Goal: Task Accomplishment & Management: Manage account settings

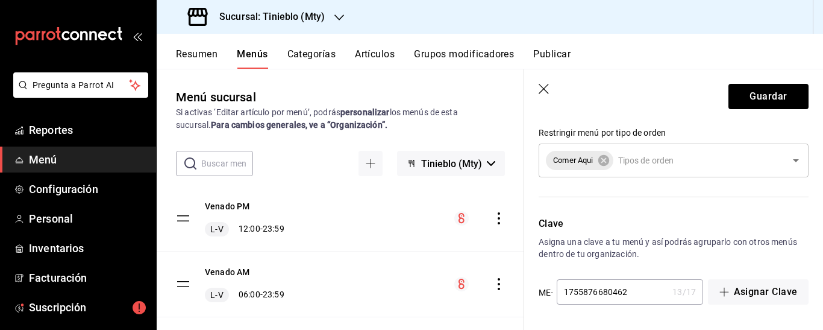
scroll to position [849, 0]
click at [643, 293] on input "1755876680462" at bounding box center [613, 292] width 112 height 24
type input "1"
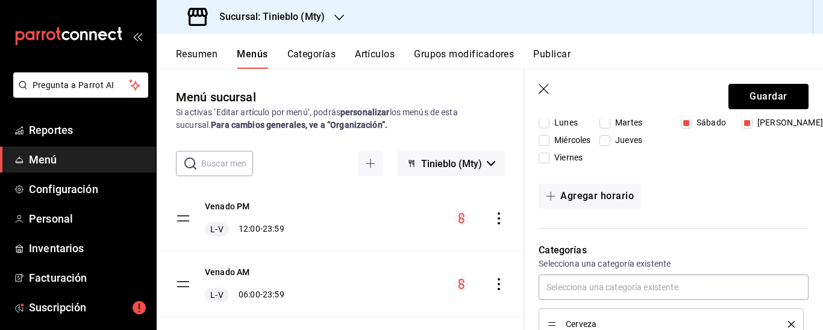
scroll to position [199, 0]
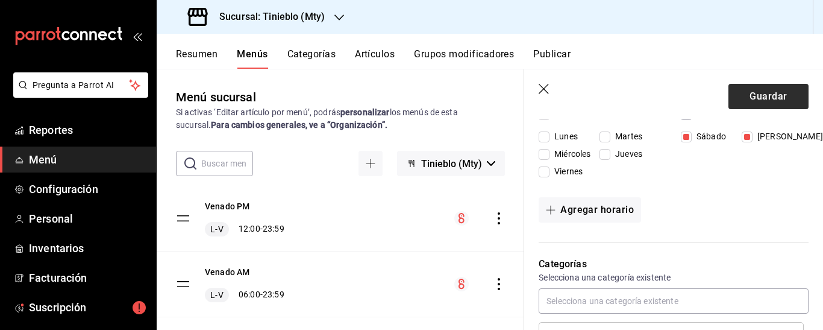
type input "tinieblo2025"
click at [773, 89] on button "Guardar" at bounding box center [769, 96] width 80 height 25
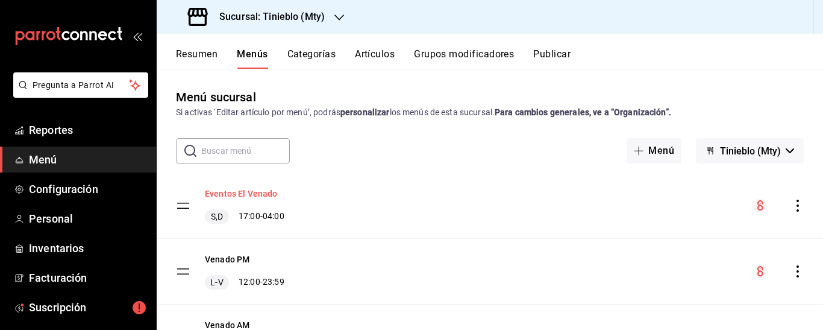
click at [244, 194] on button "Eventos El Venado" at bounding box center [241, 193] width 73 height 12
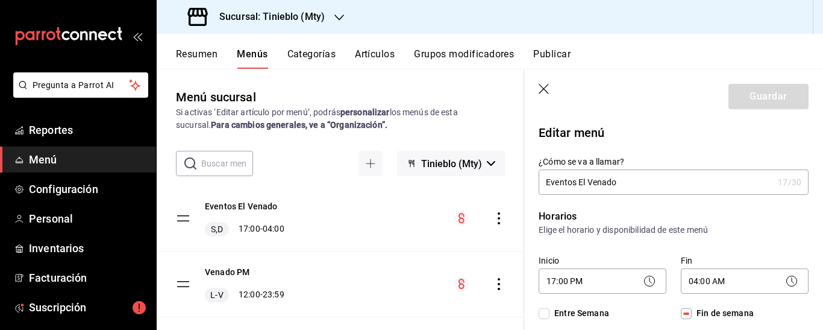
click at [494, 219] on icon "actions" at bounding box center [499, 218] width 12 height 12
click at [327, 55] on button "Categorías" at bounding box center [312, 58] width 49 height 20
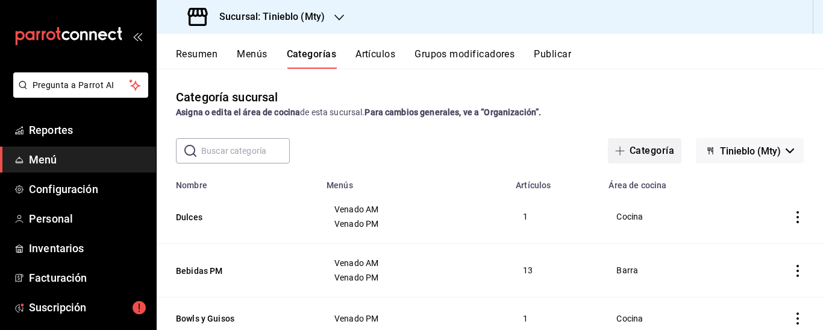
click at [648, 150] on button "Categoría" at bounding box center [645, 150] width 74 height 25
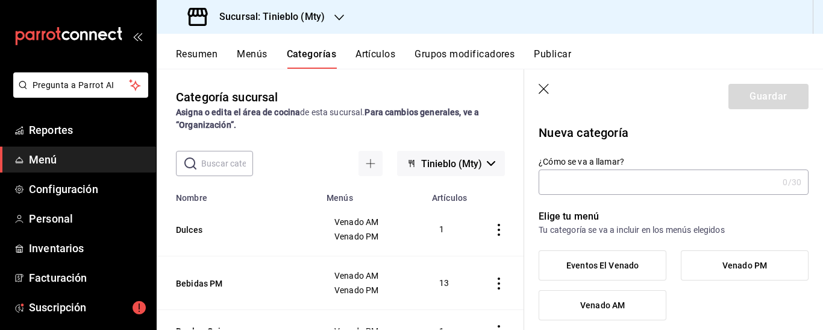
click at [588, 189] on input "¿Cómo se va a llamar?" at bounding box center [658, 182] width 239 height 24
type input "b"
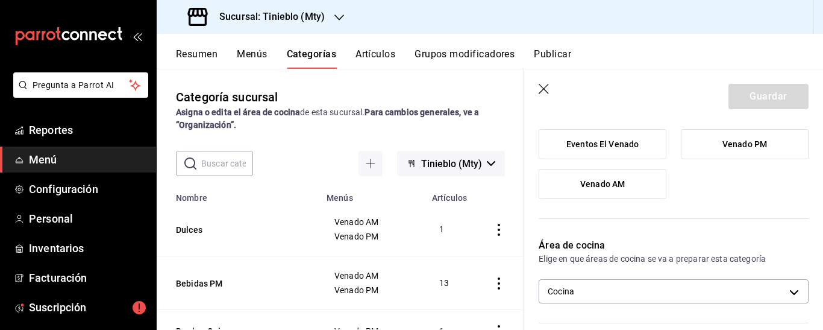
scroll to position [119, 0]
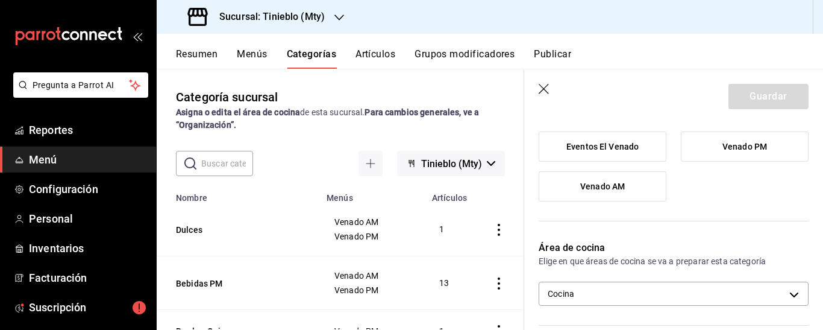
type input "Botella de 750 ml"
click at [606, 140] on label "Eventos El Venado" at bounding box center [603, 146] width 127 height 29
click at [0, 0] on input "Eventos El Venado" at bounding box center [0, 0] width 0 height 0
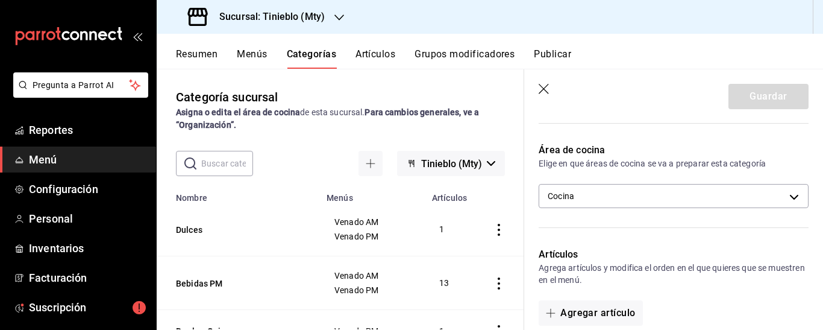
scroll to position [219, 0]
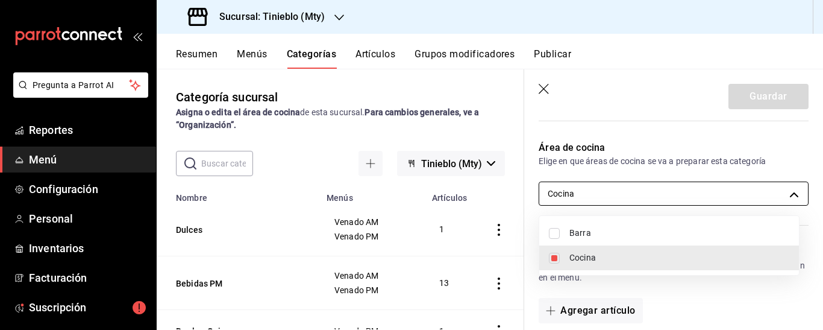
click at [789, 196] on body "Pregunta a Parrot AI Reportes Menú Configuración Personal Inventarios Facturaci…" at bounding box center [411, 165] width 823 height 330
click at [650, 236] on span "Barra" at bounding box center [680, 233] width 220 height 13
type input "d3925f9d-02ad-4b14-8094-9cad49785432,08678f47-3dce-47f3-b49b-3761cfe31f2f"
checkbox input "true"
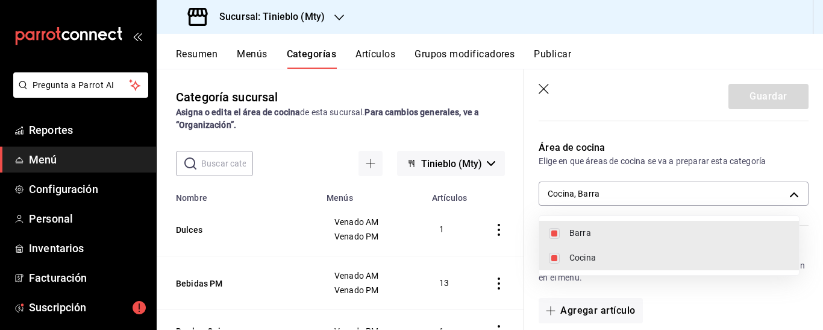
click at [558, 255] on input "checkbox" at bounding box center [554, 258] width 11 height 11
checkbox input "false"
type input "08678f47-3dce-47f3-b49b-3761cfe31f2f"
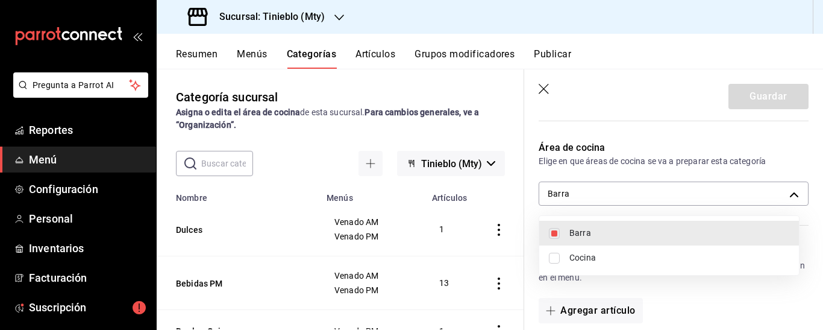
click at [816, 207] on div at bounding box center [411, 165] width 823 height 330
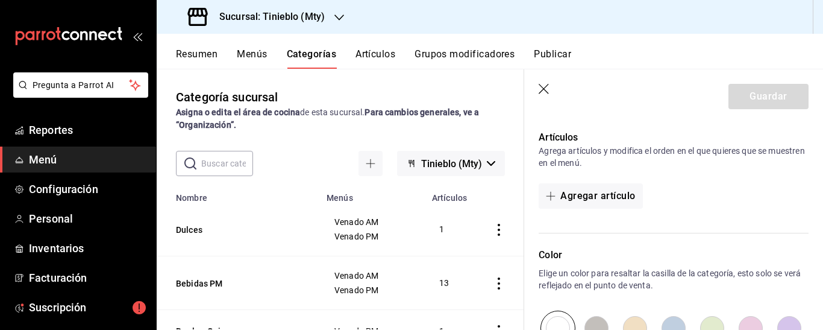
scroll to position [332, 0]
click at [618, 197] on button "Agregar artículo" at bounding box center [591, 197] width 104 height 25
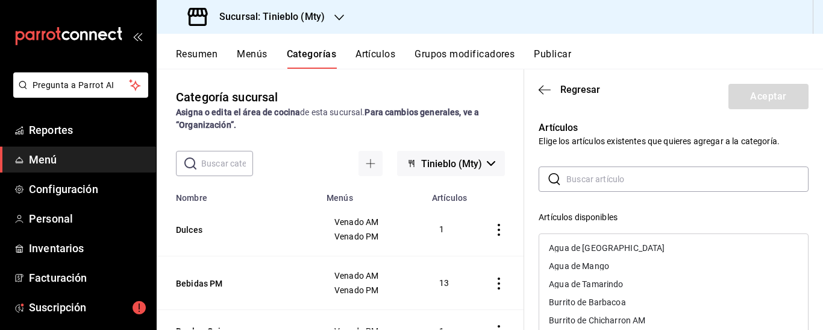
scroll to position [0, 0]
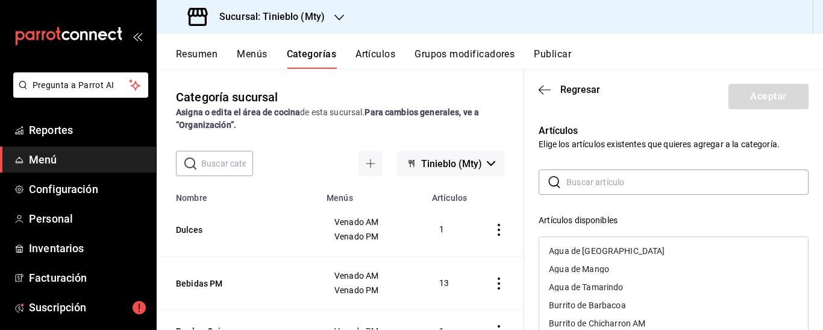
click at [379, 55] on button "Artículos" at bounding box center [376, 58] width 40 height 20
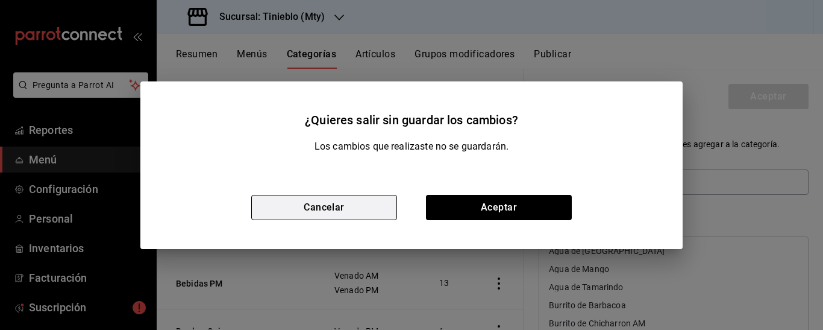
click at [327, 204] on button "Cancelar" at bounding box center [324, 207] width 146 height 25
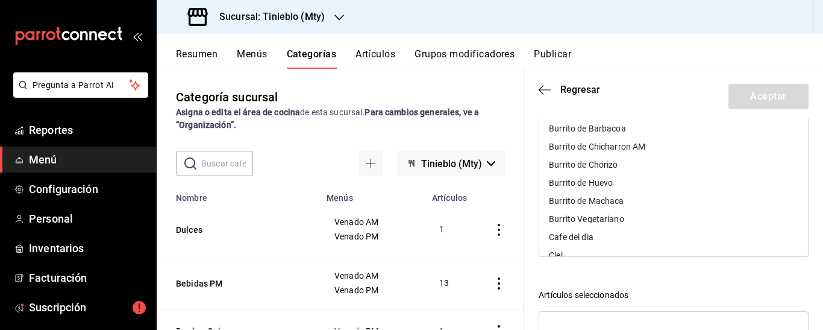
scroll to position [65, 0]
click at [798, 160] on div "Artículos Elige los artículos existentes que quieres agregar a la categoría. ​ …" at bounding box center [673, 241] width 299 height 505
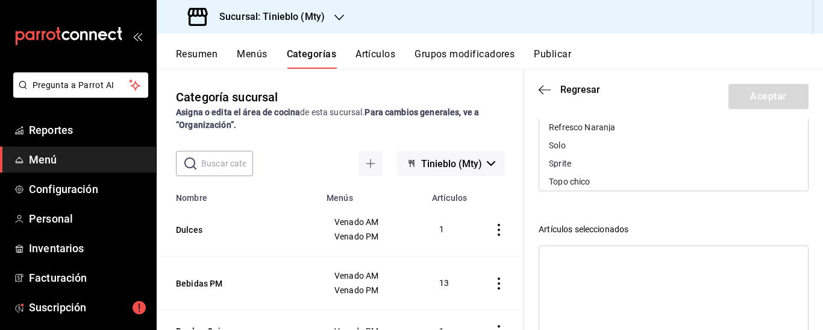
scroll to position [371, 0]
click at [596, 135] on div "Solo" at bounding box center [674, 136] width 269 height 18
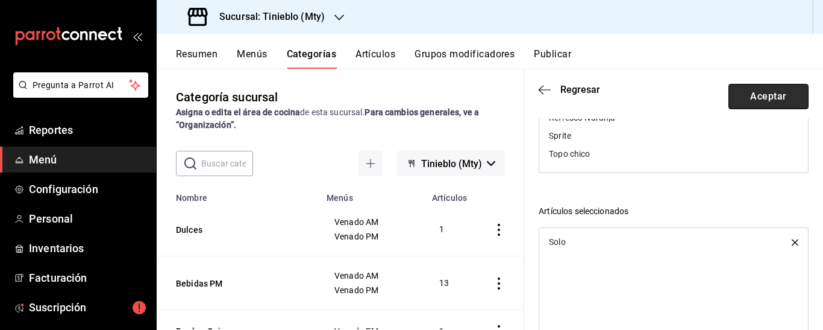
click at [763, 92] on button "Aceptar" at bounding box center [769, 96] width 80 height 25
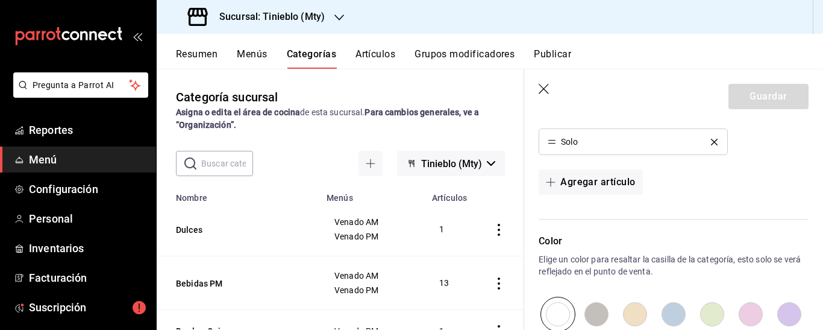
scroll to position [390, 0]
click at [594, 183] on button "Agregar artículo" at bounding box center [591, 180] width 104 height 25
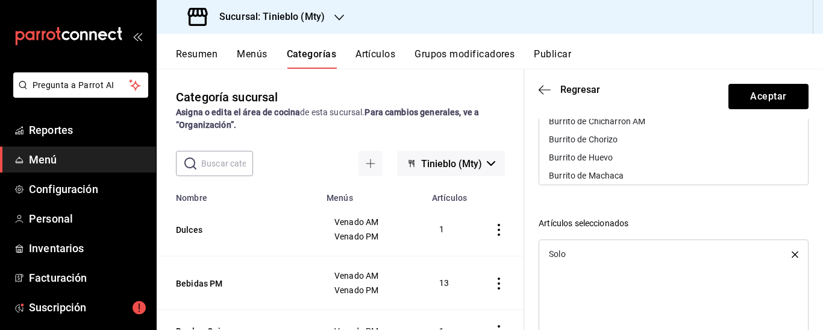
scroll to position [0, 0]
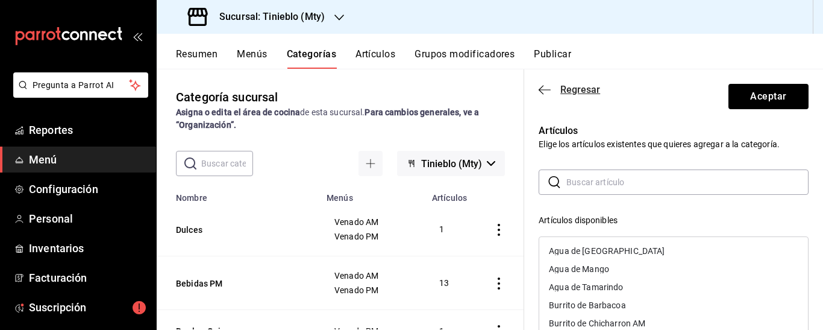
click at [544, 91] on icon "button" at bounding box center [545, 89] width 12 height 11
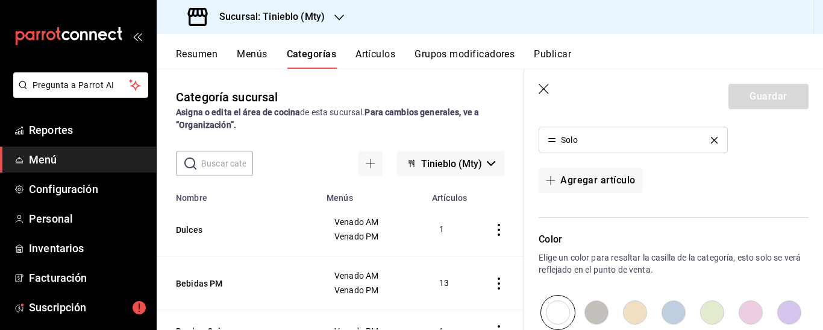
click at [544, 91] on icon "button" at bounding box center [545, 90] width 12 height 12
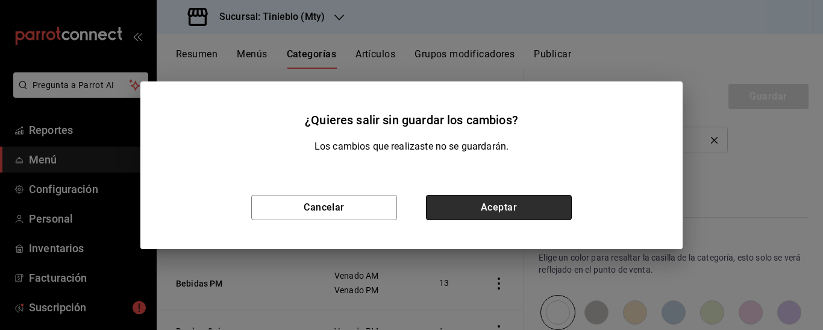
click at [480, 201] on button "Aceptar" at bounding box center [499, 207] width 146 height 25
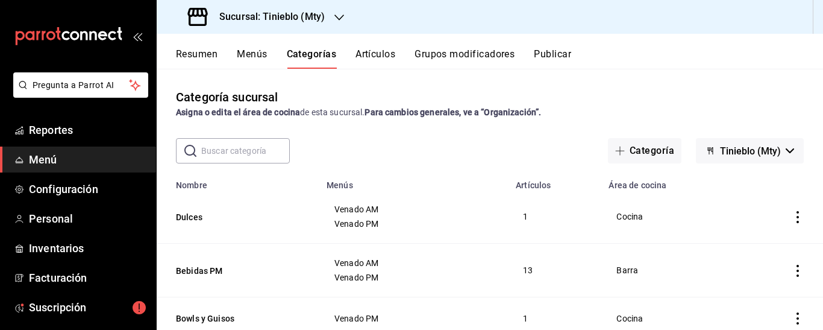
click at [382, 51] on button "Artículos" at bounding box center [376, 58] width 40 height 20
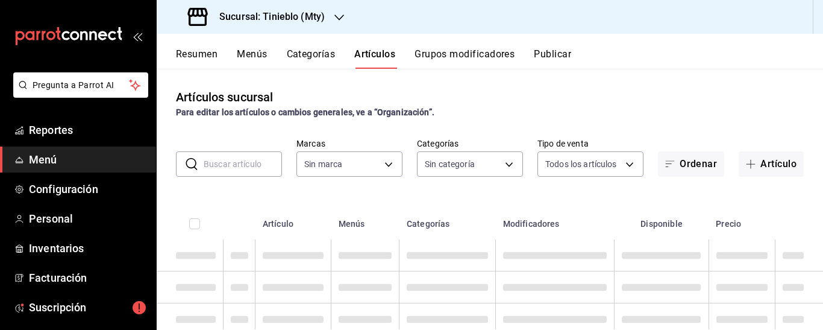
type input "1bd86085-a722-40a5-ada0-2dde659d9a90"
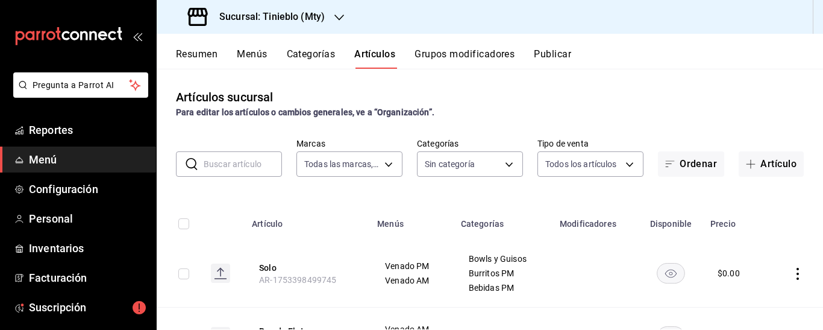
type input "dfc017ff-55cf-4613-8768-133b3c1e5a5a,e5aa3978-aaed-4908-be98-8ca3cb7ded75,f4dd6…"
click at [757, 162] on button "Artículo" at bounding box center [771, 163] width 65 height 25
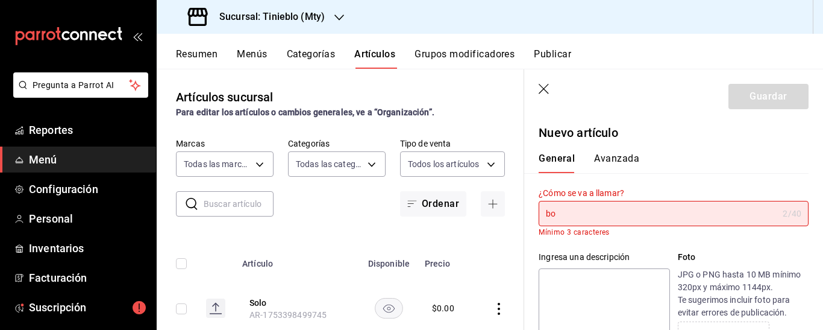
type input "b"
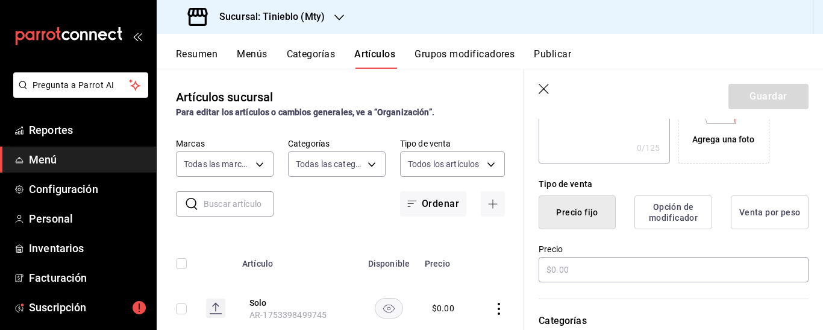
scroll to position [242, 0]
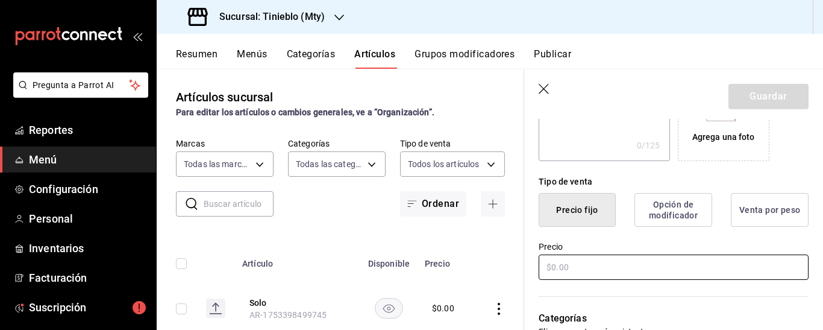
type input "Botella Mezcal Tinieblo Joven 750 ml"
click at [550, 269] on input "text" at bounding box center [674, 266] width 270 height 25
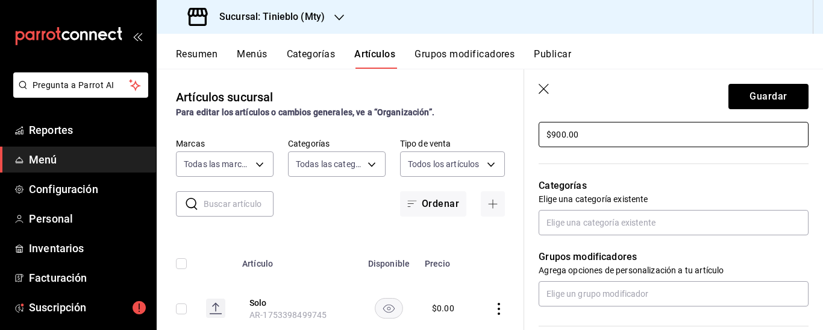
scroll to position [379, 0]
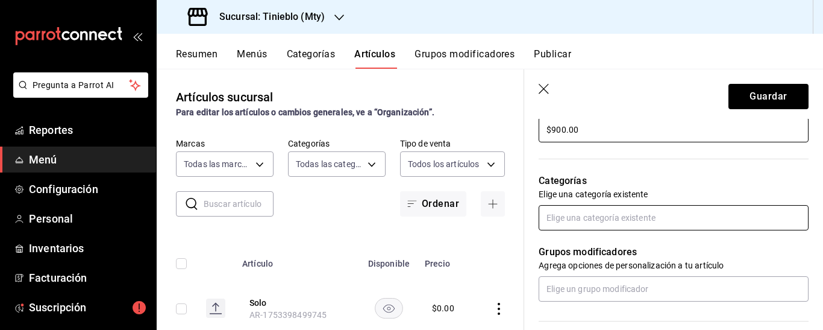
type input "$900.00"
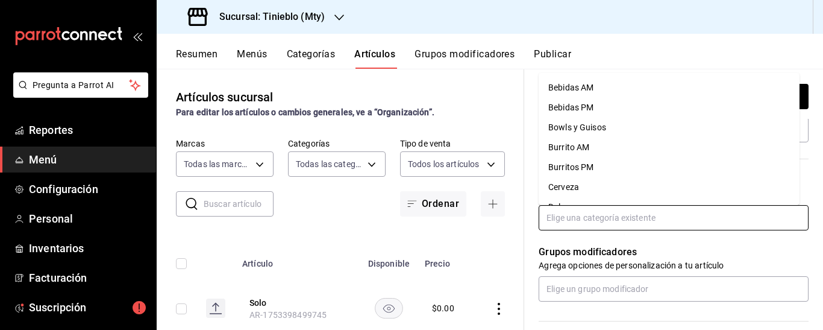
click at [686, 220] on input "text" at bounding box center [674, 217] width 270 height 25
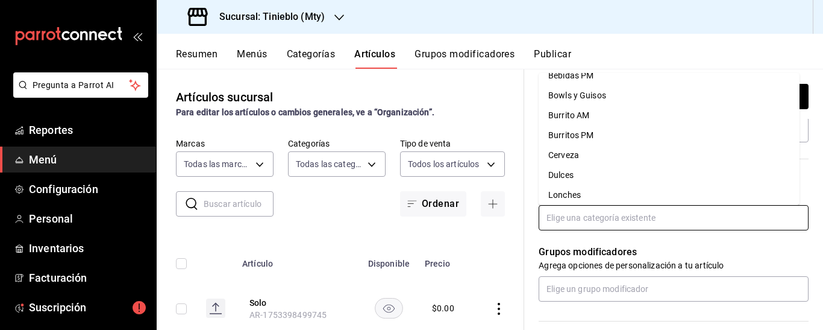
scroll to position [37, 0]
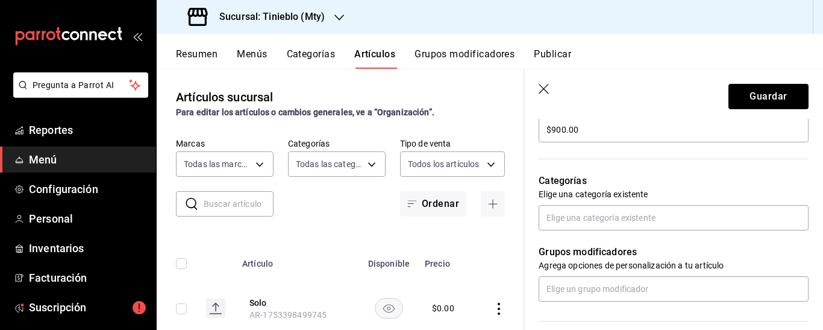
click at [541, 89] on icon "button" at bounding box center [545, 90] width 12 height 12
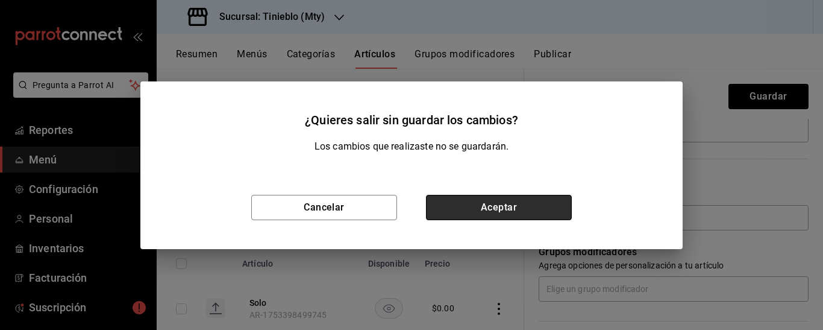
click at [486, 210] on button "Aceptar" at bounding box center [499, 207] width 146 height 25
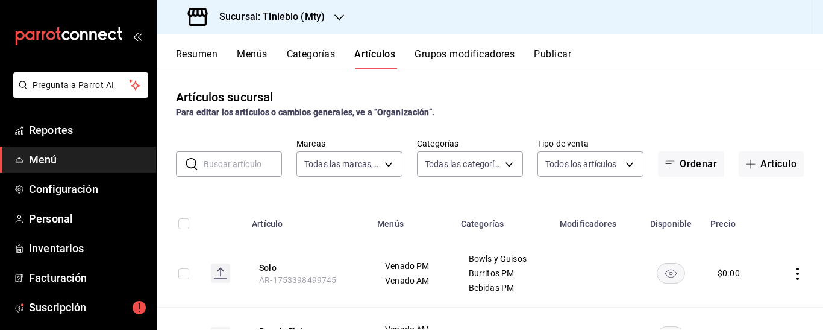
click at [311, 49] on button "Categorías" at bounding box center [311, 58] width 49 height 20
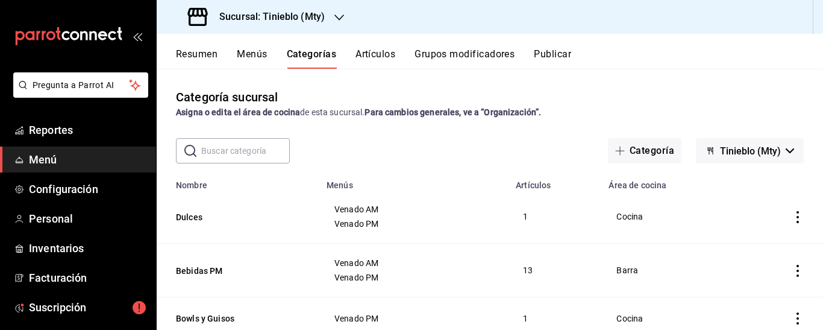
click at [259, 54] on button "Menús" at bounding box center [252, 58] width 30 height 20
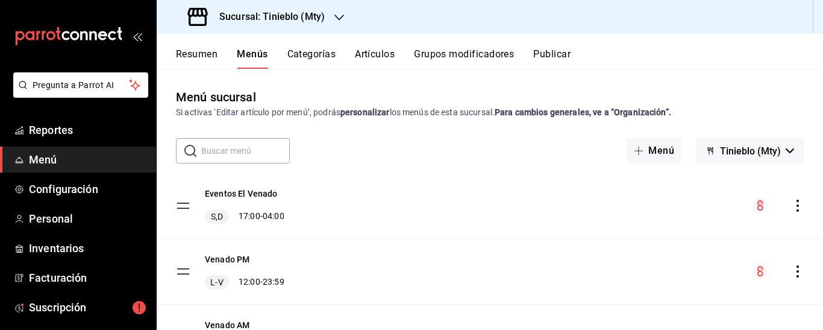
click at [792, 208] on icon "actions" at bounding box center [798, 206] width 12 height 12
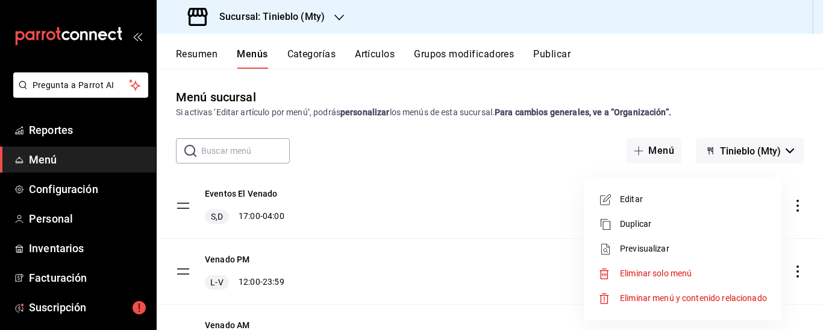
drag, startPoint x: 821, startPoint y: 160, endPoint x: 823, endPoint y: 178, distance: 17.6
click at [823, 178] on div at bounding box center [411, 165] width 823 height 330
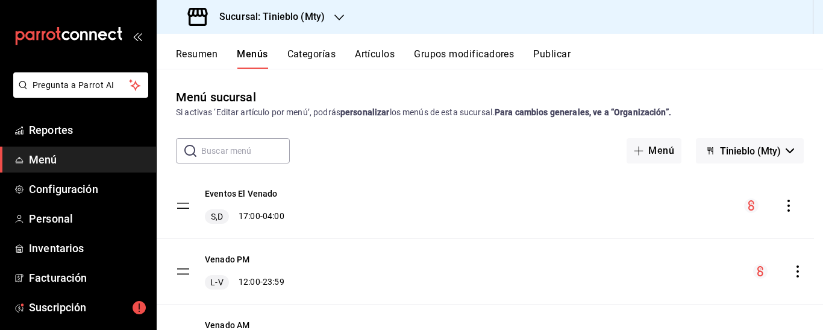
click at [177, 207] on tbody "Eventos El Venado S,D 17:00 - 04:00 Venado PM L-V 12:00 - 23:59 Venado AM L-V 0…" at bounding box center [490, 271] width 667 height 197
click at [184, 203] on tbody "Eventos El Venado S,D 17:00 - 04:00 Venado PM L-V 12:00 - 23:59 Venado AM L-V 0…" at bounding box center [490, 271] width 667 height 197
click at [324, 54] on button "Categorías" at bounding box center [312, 58] width 49 height 20
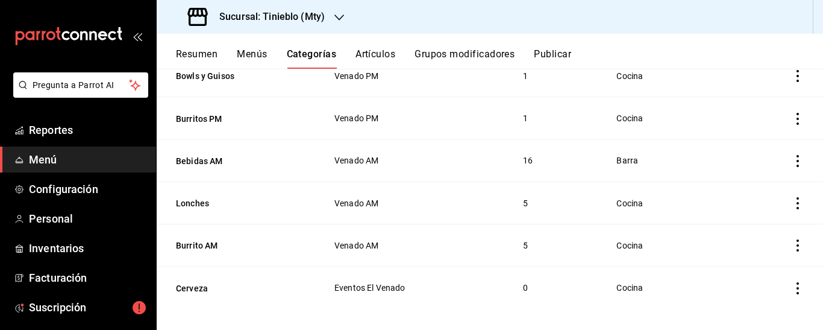
scroll to position [248, 0]
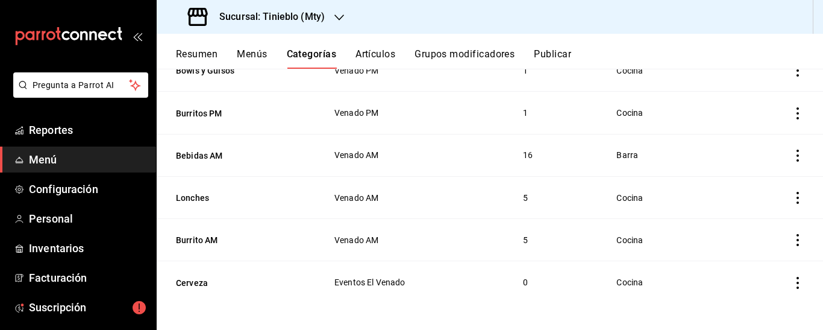
click at [388, 281] on span "Eventos El Venado" at bounding box center [414, 282] width 159 height 8
click at [792, 279] on icon "actions" at bounding box center [798, 283] width 12 height 12
click at [750, 250] on span "Editar" at bounding box center [752, 248] width 31 height 13
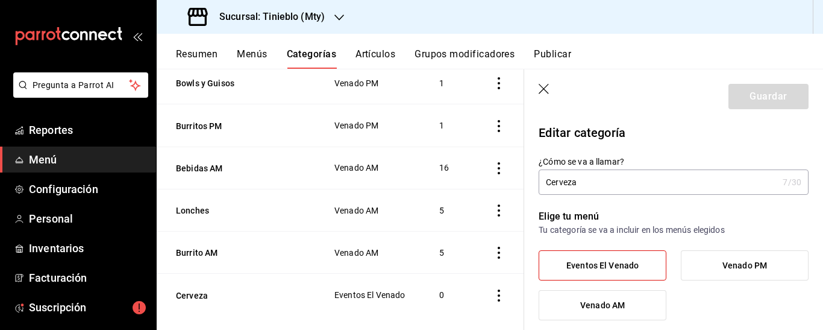
click at [585, 180] on input "Cerveza" at bounding box center [658, 182] width 239 height 24
click at [772, 185] on div "Cerveza 7 /30 ¿Cómo se va a llamar?" at bounding box center [674, 181] width 270 height 25
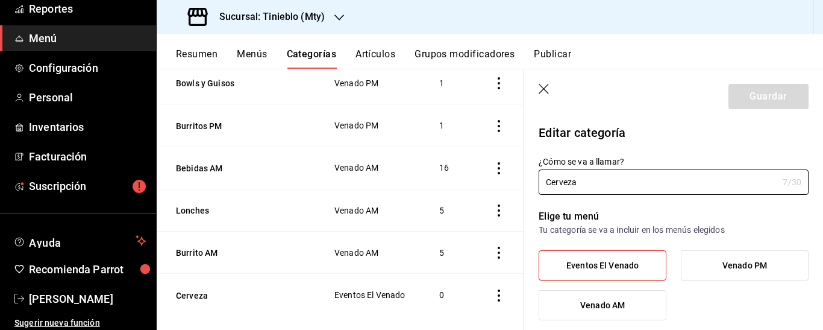
scroll to position [125, 0]
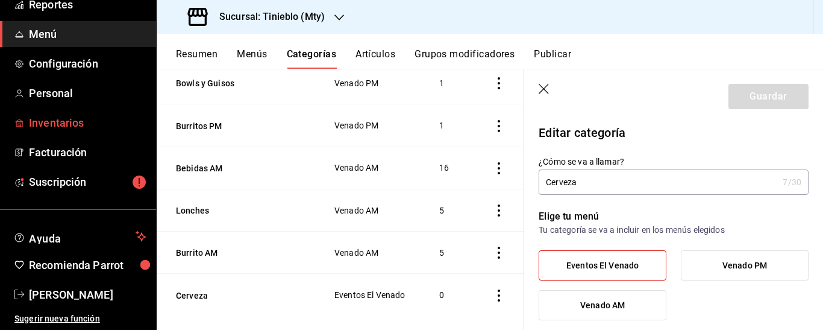
click at [81, 128] on span "Inventarios" at bounding box center [88, 123] width 118 height 16
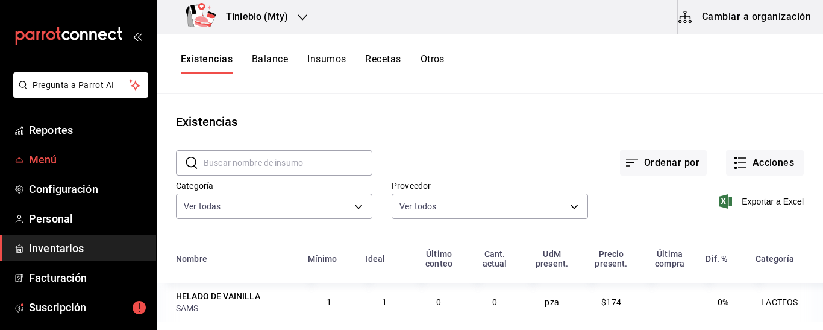
click at [53, 167] on span "Menú" at bounding box center [88, 159] width 118 height 16
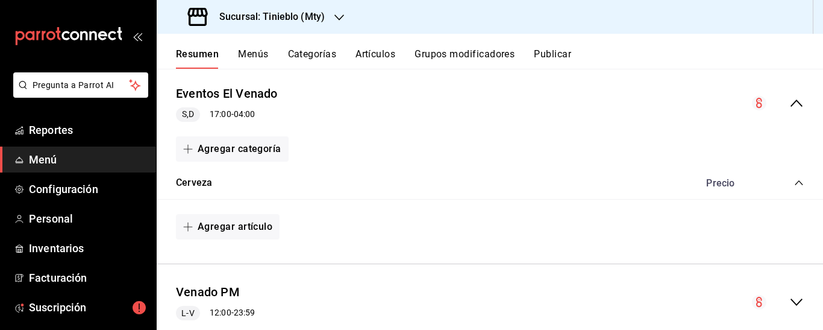
scroll to position [109, 0]
click at [187, 145] on icon "button" at bounding box center [188, 148] width 10 height 10
click at [187, 145] on div at bounding box center [411, 165] width 823 height 330
click at [187, 145] on icon "button" at bounding box center [188, 148] width 10 height 10
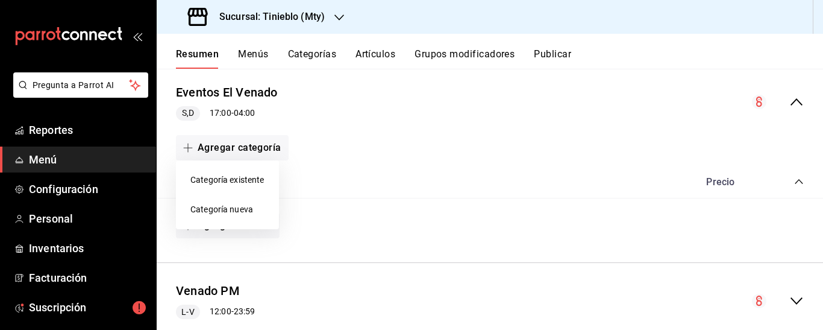
click at [240, 211] on li "Categoría nueva" at bounding box center [227, 210] width 103 height 30
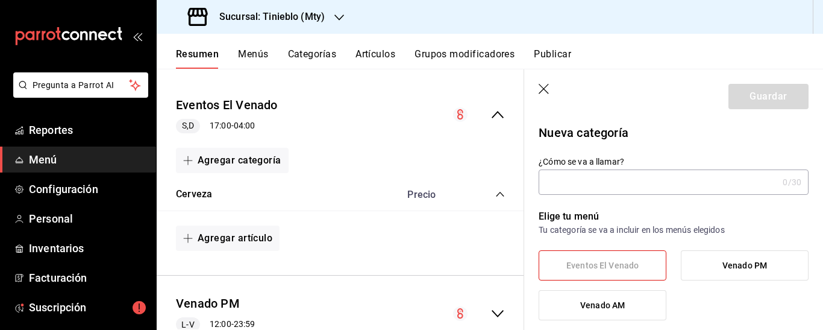
click at [496, 195] on icon "collapse-category-row" at bounding box center [500, 194] width 8 height 5
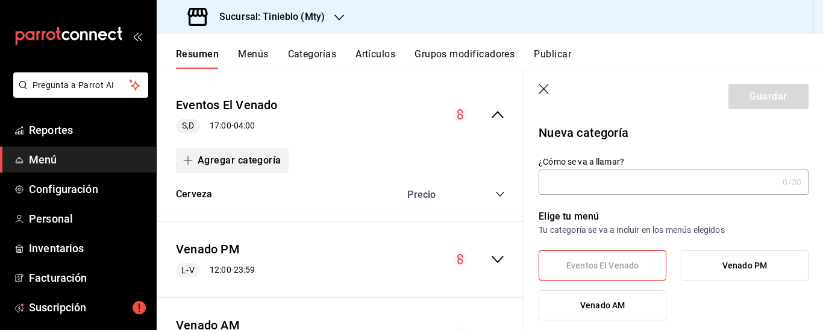
click at [192, 158] on icon "button" at bounding box center [188, 161] width 10 height 10
click at [245, 196] on li "Categoría existente" at bounding box center [227, 193] width 103 height 30
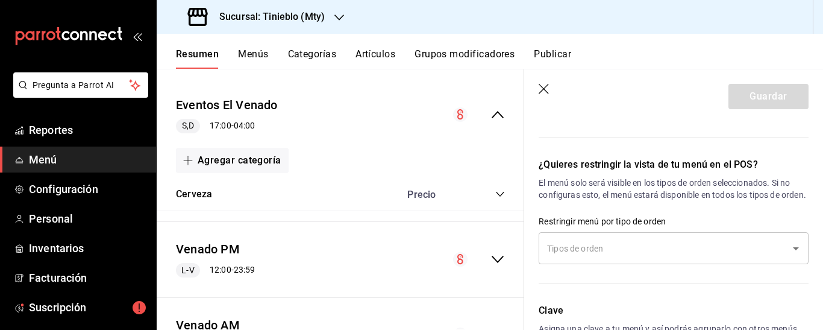
scroll to position [811, 0]
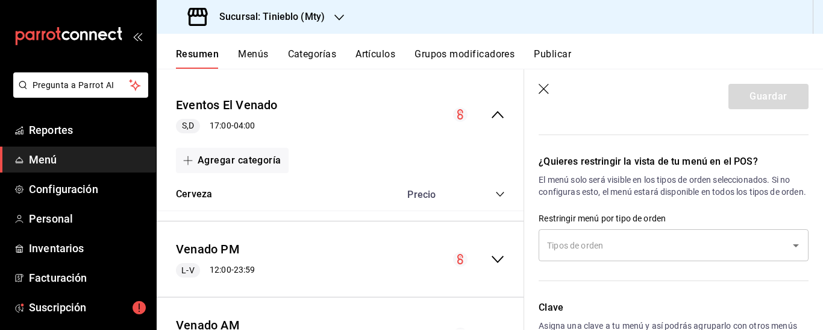
drag, startPoint x: 811, startPoint y: 277, endPoint x: 815, endPoint y: 267, distance: 11.1
click at [815, 267] on section "Guardar Editar menú ¿Cómo se va a llamar? Eventos El Venado 17 /30 ¿Cómo se va …" at bounding box center [673, 199] width 299 height 260
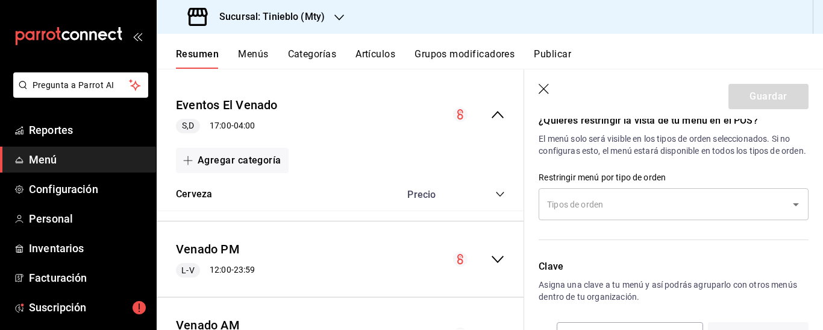
scroll to position [907, 0]
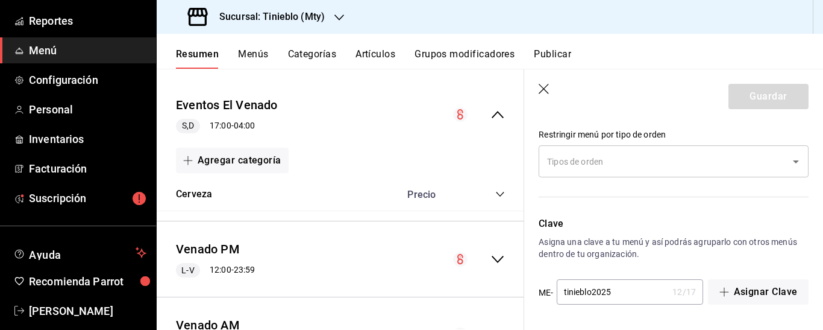
scroll to position [60, 0]
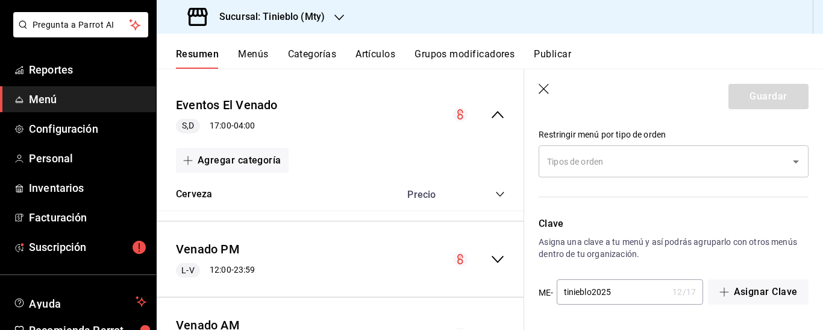
click at [255, 51] on button "Menús" at bounding box center [253, 58] width 30 height 20
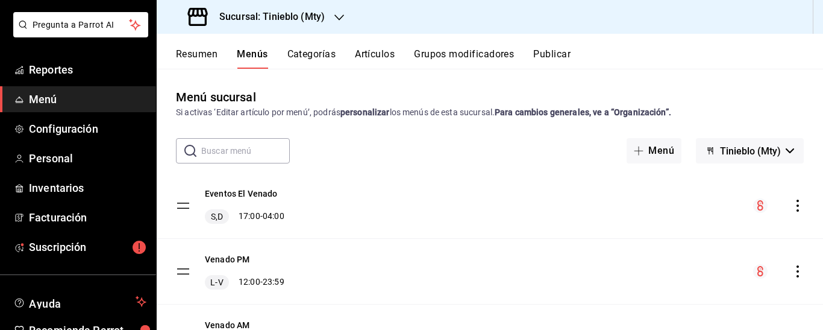
click at [556, 51] on button "Publicar" at bounding box center [552, 58] width 37 height 20
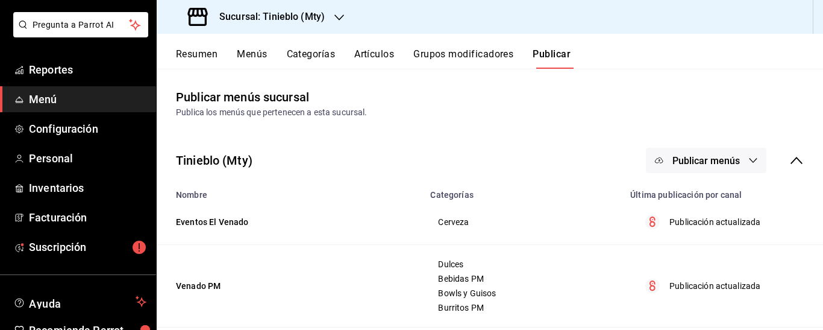
click at [241, 222] on td "Eventos El Venado" at bounding box center [290, 222] width 266 height 45
